Goal: Task Accomplishment & Management: Manage account settings

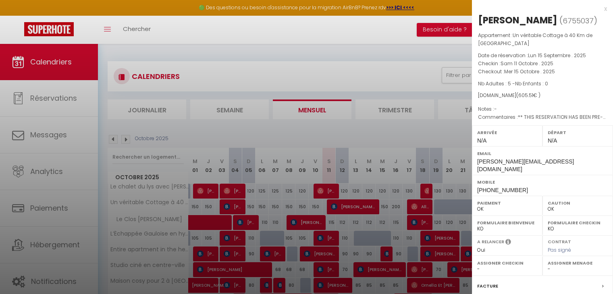
select select "0"
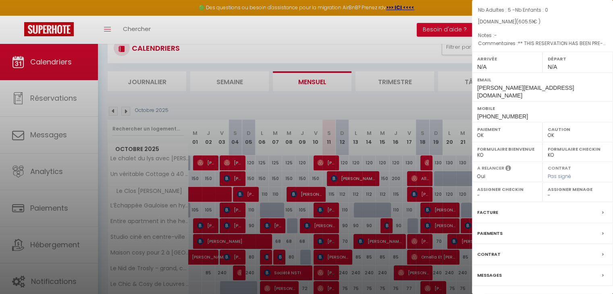
scroll to position [88, 0]
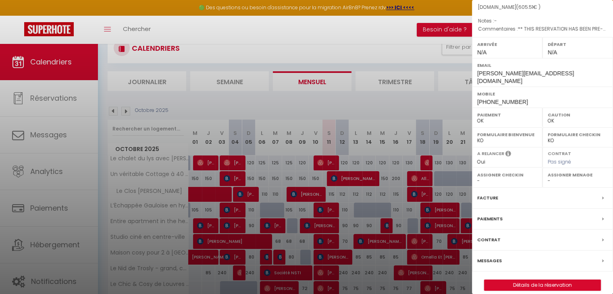
click at [487, 251] on div "Messages" at bounding box center [542, 261] width 141 height 21
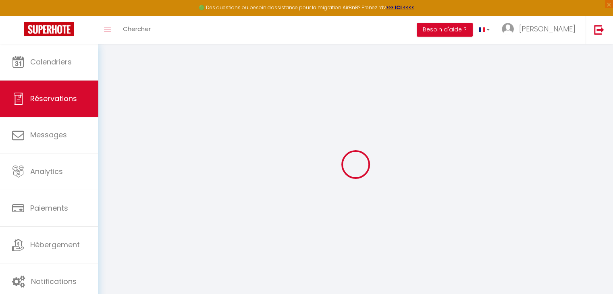
select select
checkbox input "false"
select select
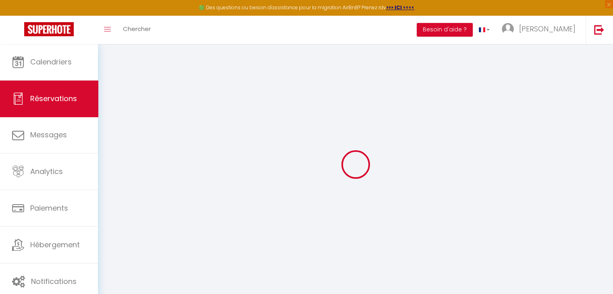
checkbox input "false"
type textarea "** THIS RESERVATION HAS BEEN PRE-PAID ** BOOKING NOTE : Payment charge is EUR 8…"
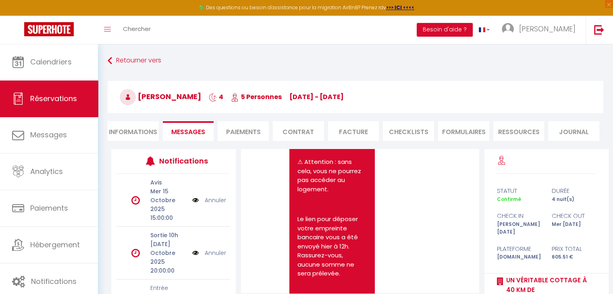
scroll to position [1213, 0]
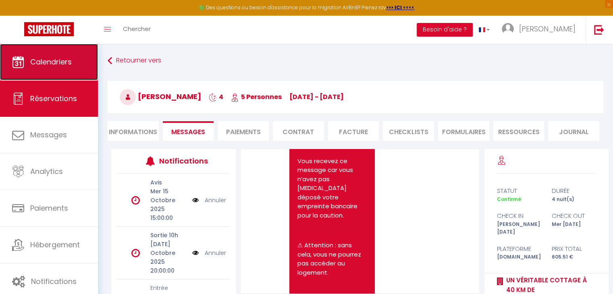
click at [55, 59] on span "Calendriers" at bounding box center [50, 62] width 41 height 10
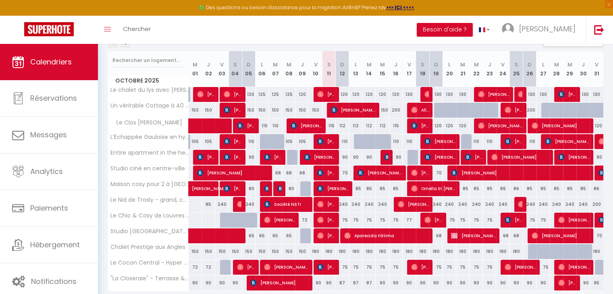
scroll to position [121, 0]
